Goal: Task Accomplishment & Management: Manage account settings

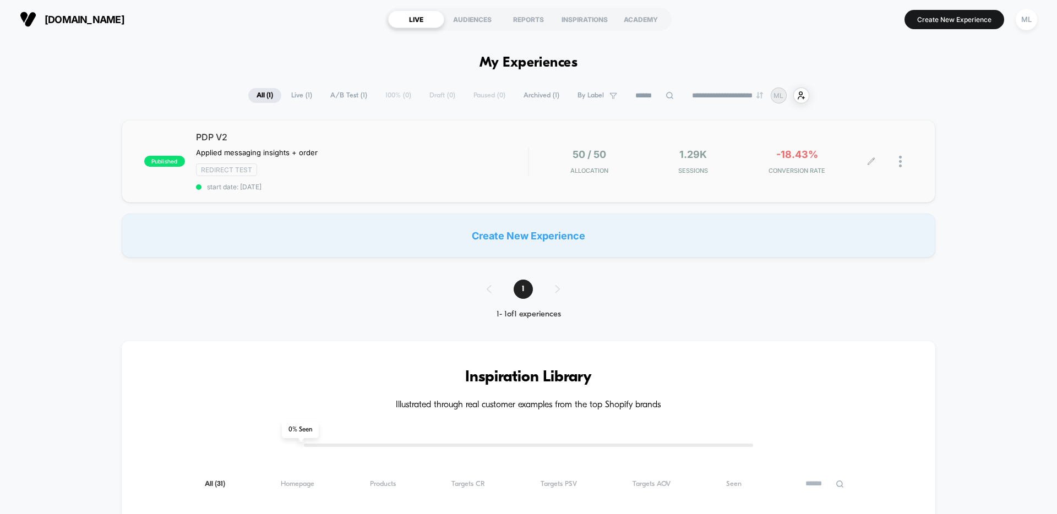
click at [835, 172] on span "CONVERSION RATE" at bounding box center [797, 171] width 99 height 8
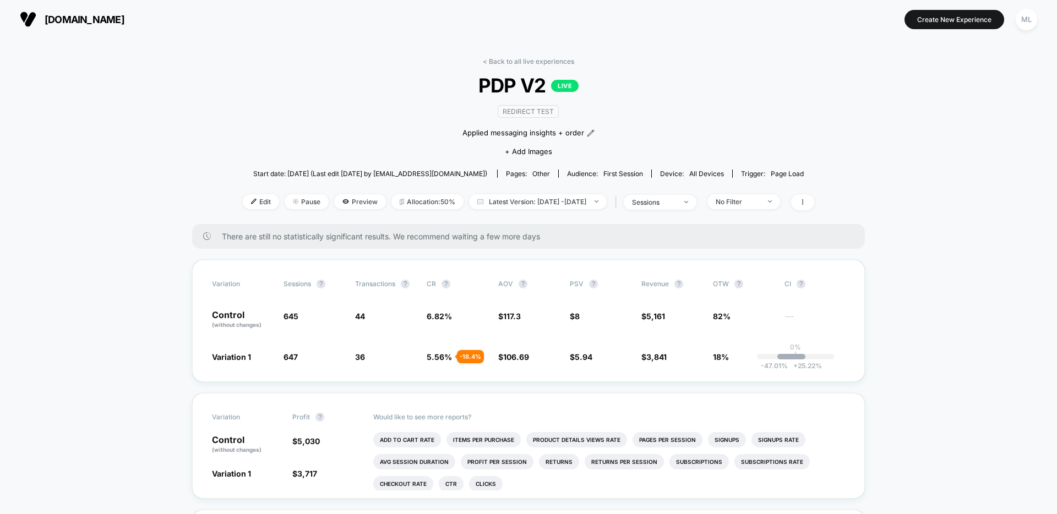
click at [285, 199] on span "Pause" at bounding box center [307, 201] width 44 height 15
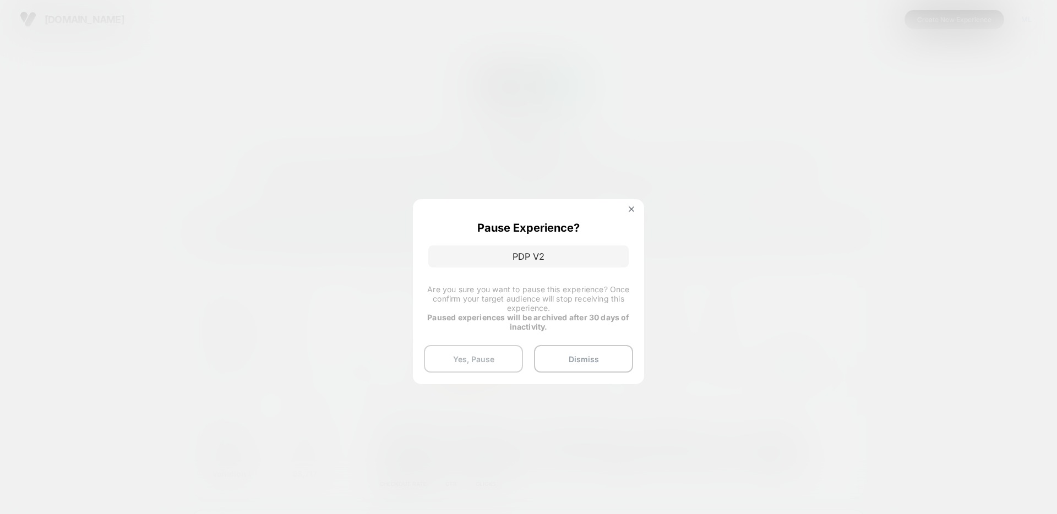
click at [507, 356] on button "Yes, Pause" at bounding box center [473, 359] width 99 height 28
